Goal: Find specific page/section: Find specific page/section

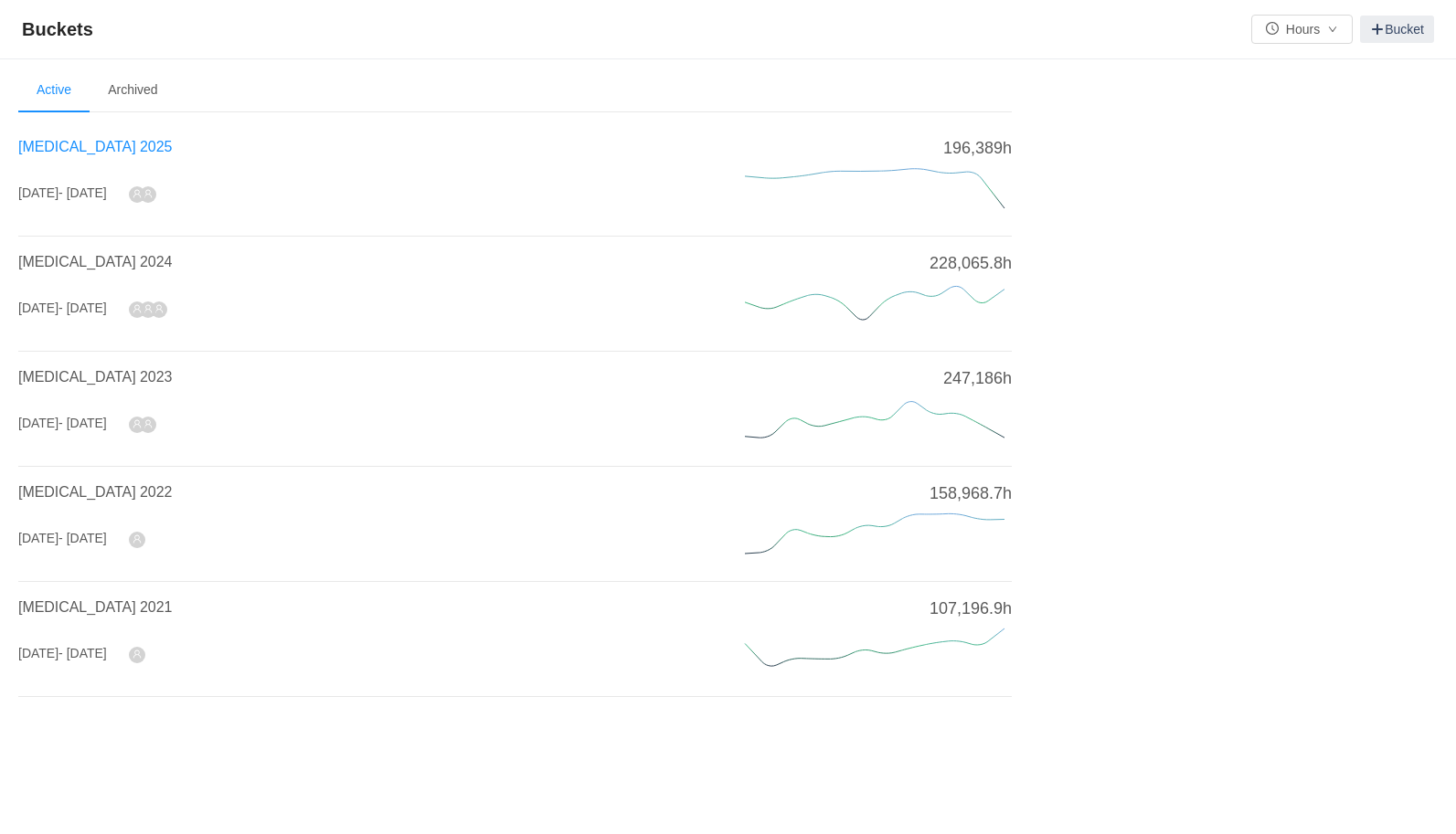
click at [77, 148] on span "[MEDICAL_DATA] 2025" at bounding box center [95, 146] width 154 height 16
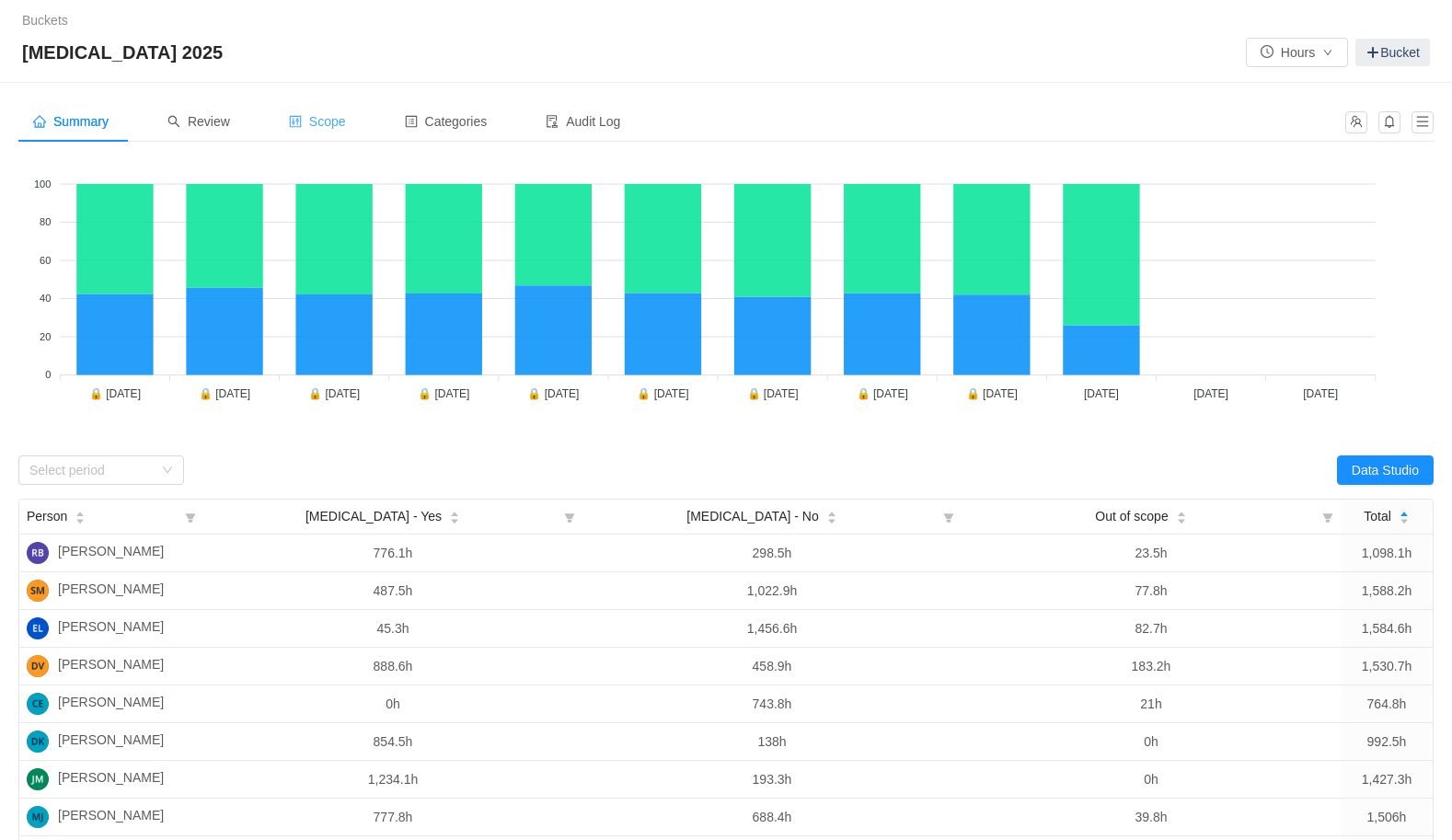
click at [343, 123] on span "Scope" at bounding box center [318, 121] width 57 height 15
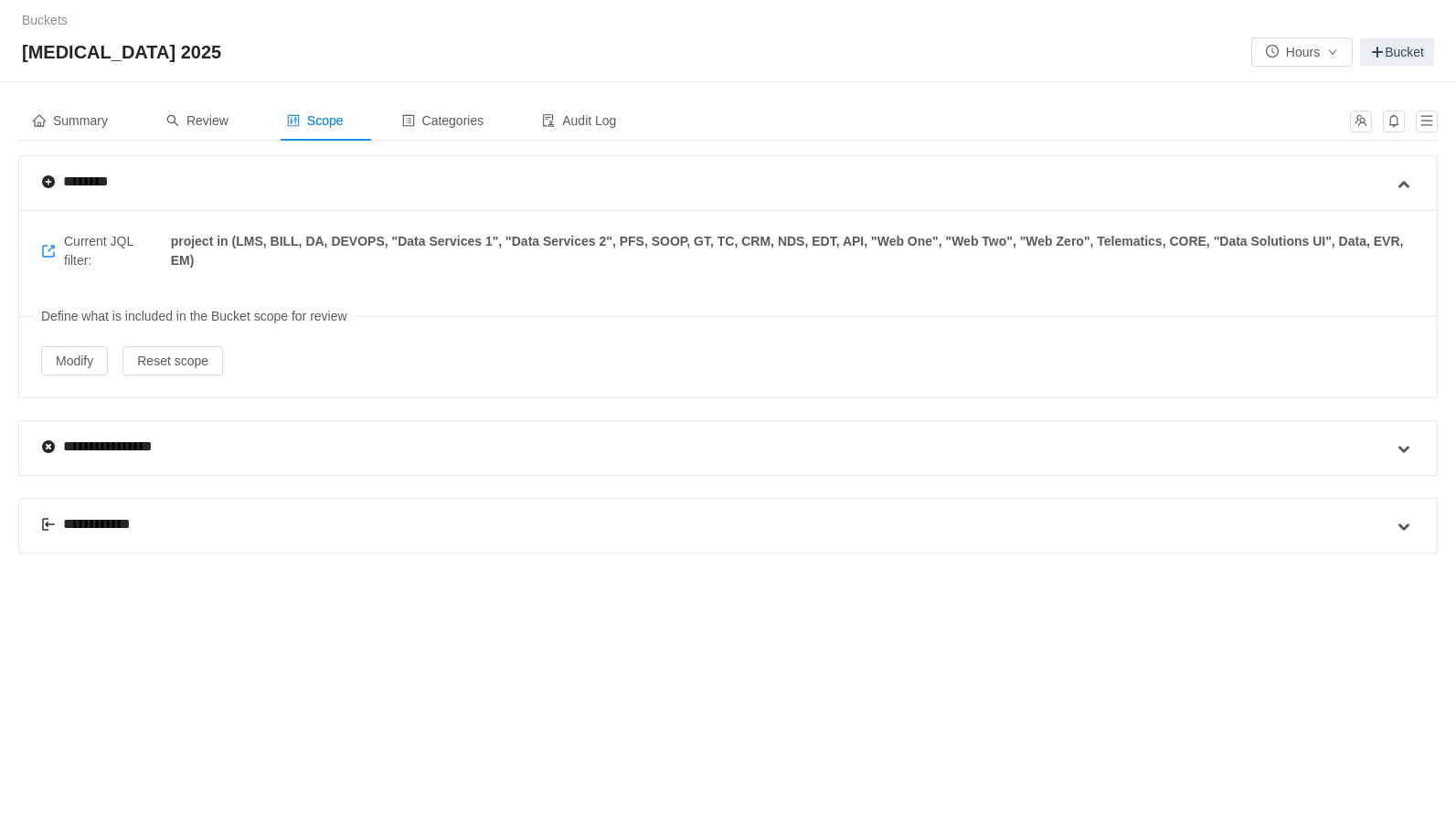
click at [99, 524] on div "**********" at bounding box center [98, 525] width 112 height 22
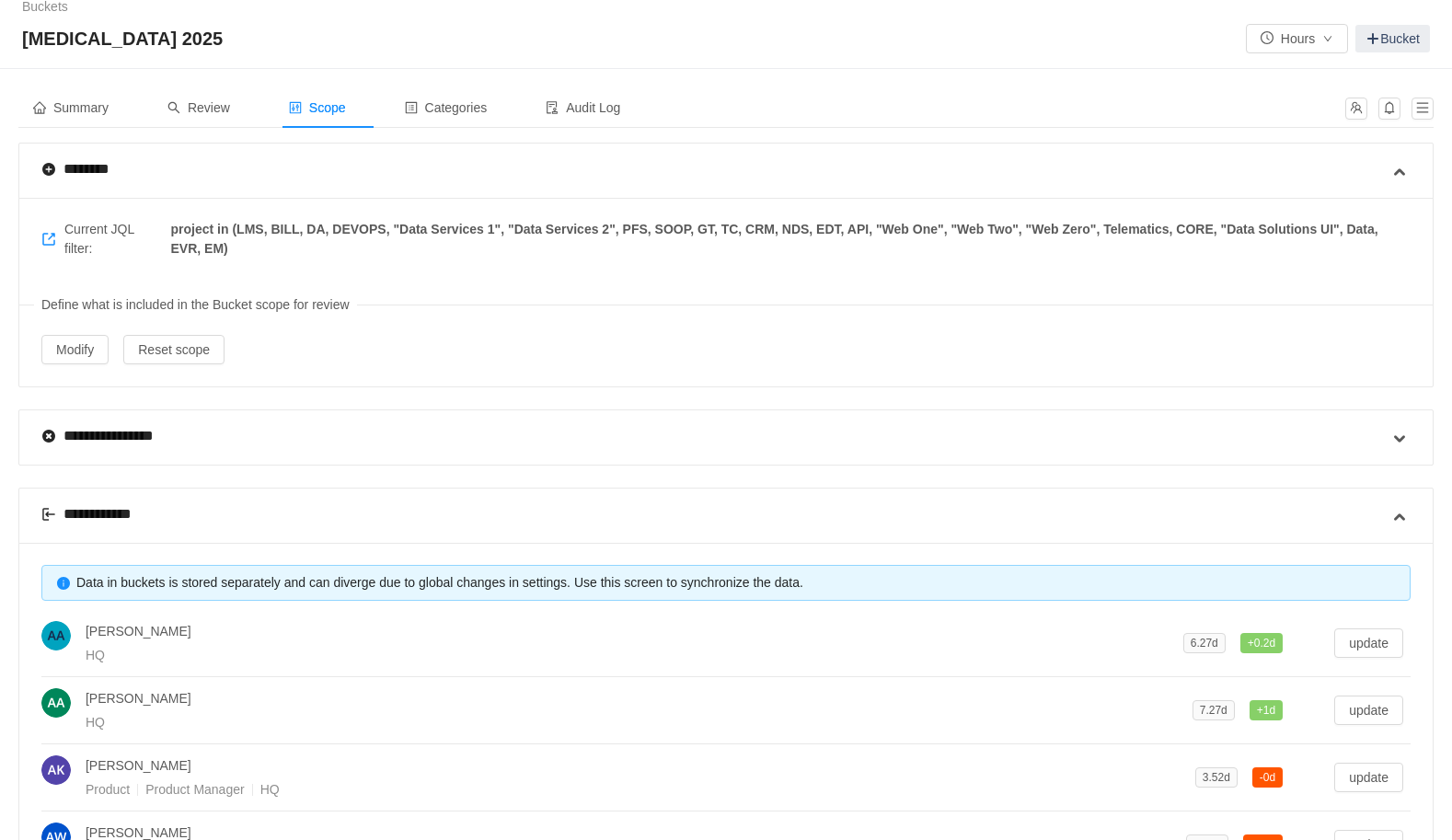
scroll to position [673, 0]
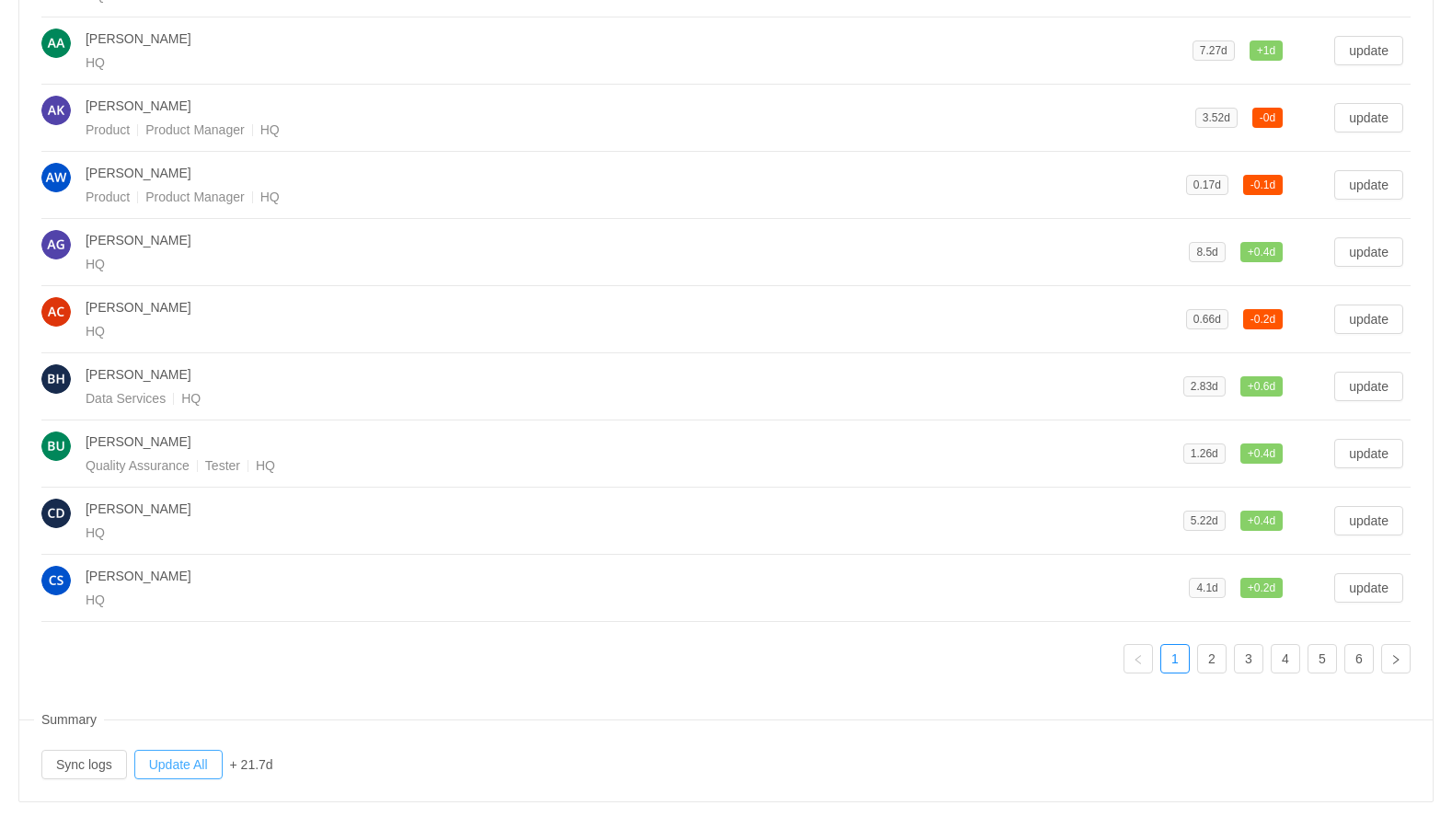
click at [195, 762] on button "Update All" at bounding box center [178, 765] width 88 height 30
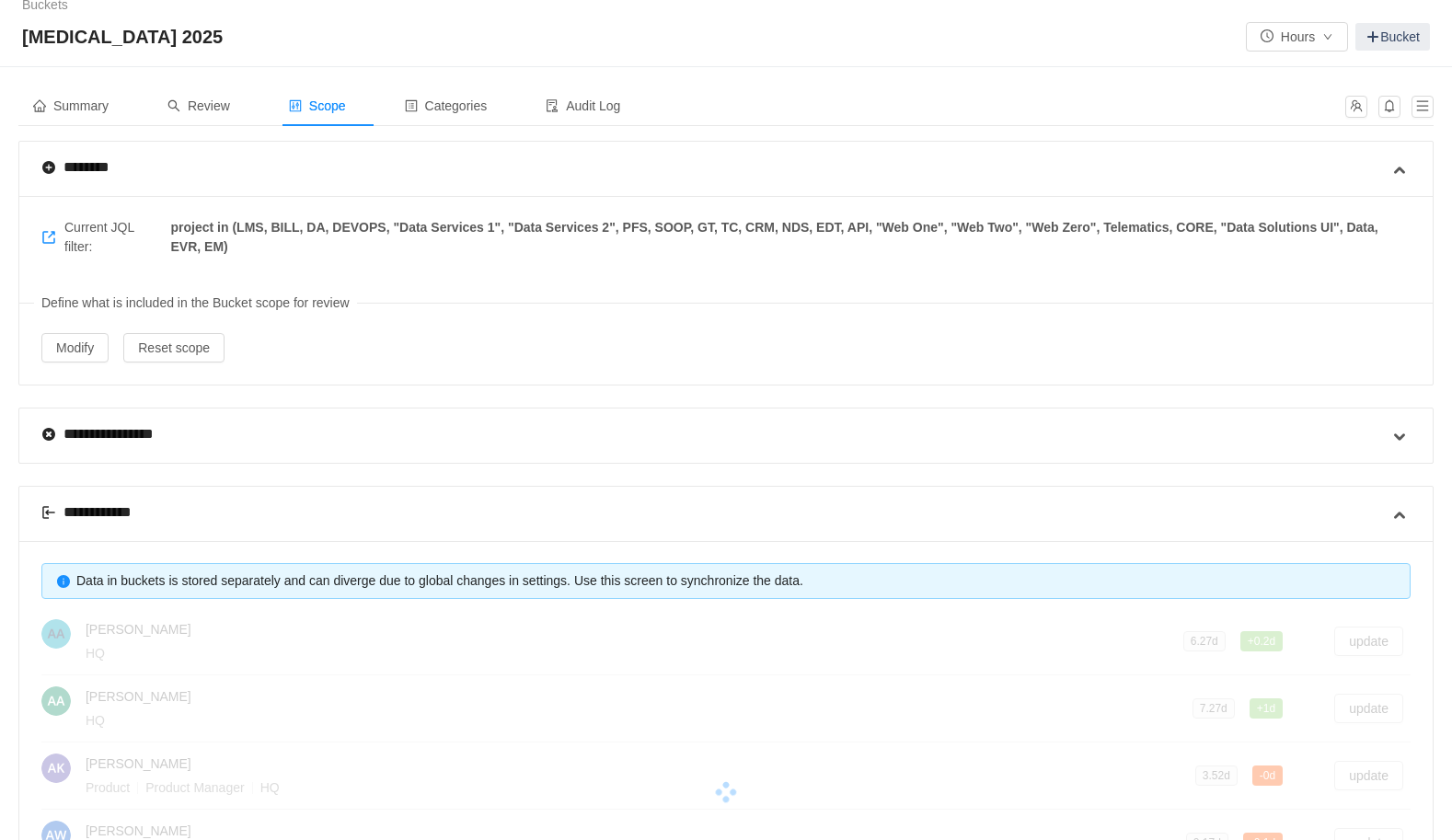
scroll to position [0, 0]
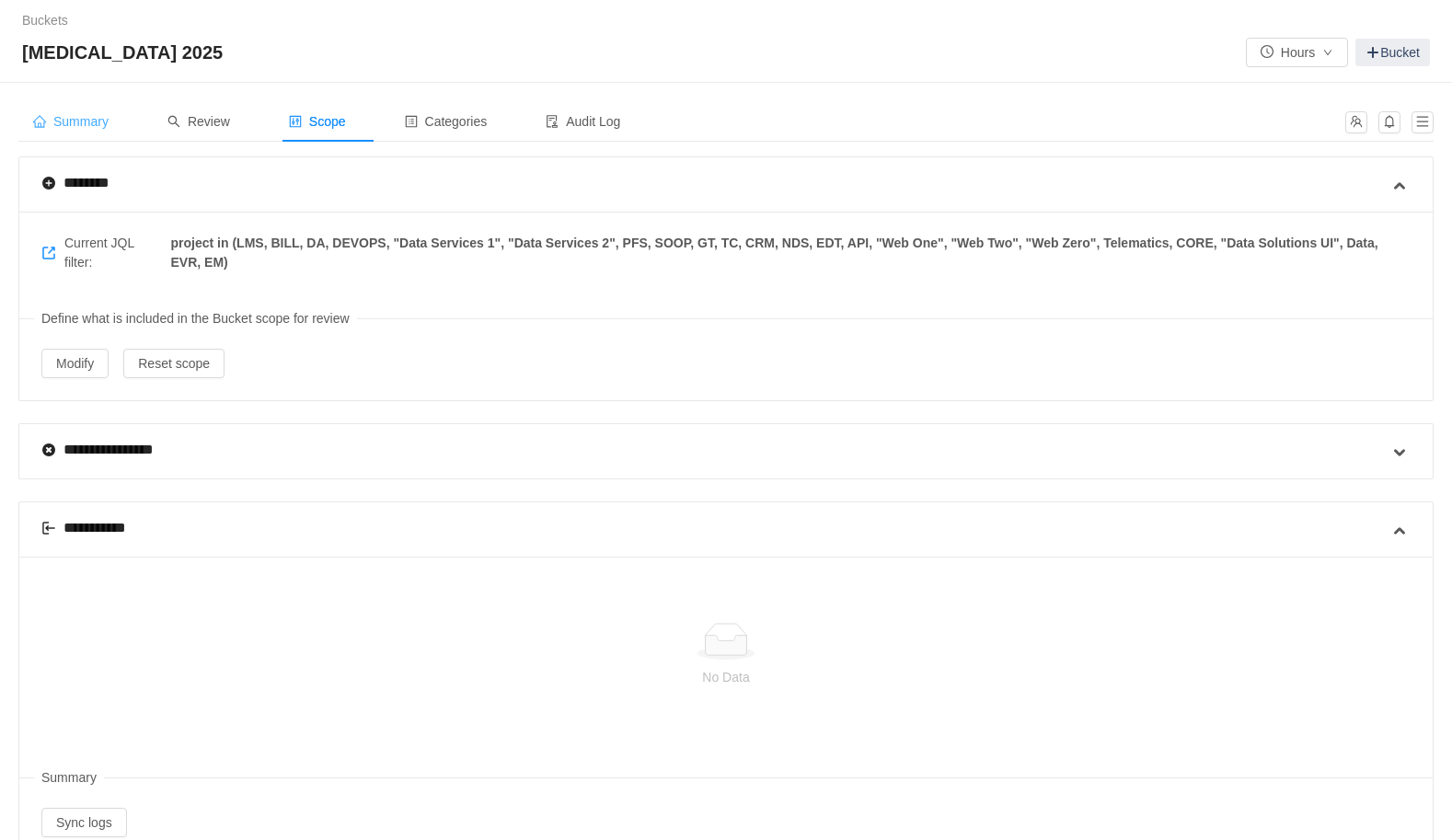
click at [104, 125] on span "Summary" at bounding box center [70, 121] width 75 height 15
